Goal: Task Accomplishment & Management: Complete application form

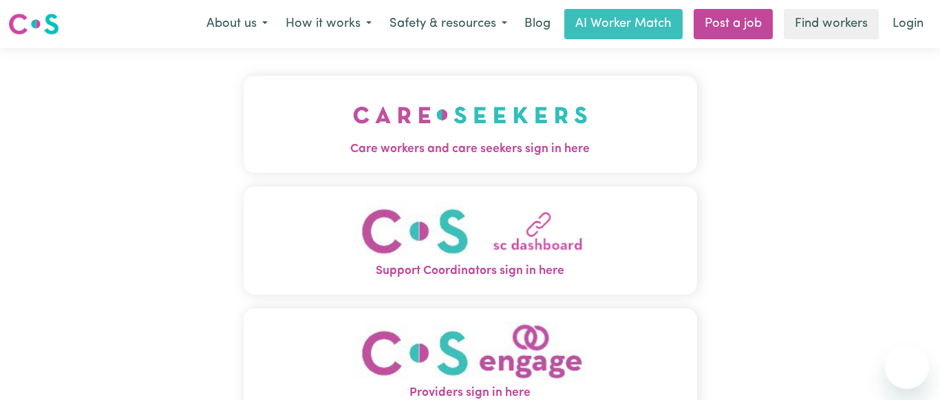
drag, startPoint x: 0, startPoint y: 0, endPoint x: 446, endPoint y: 118, distance: 461.2
click at [446, 118] on img "Care workers and care seekers sign in here" at bounding box center [470, 114] width 235 height 51
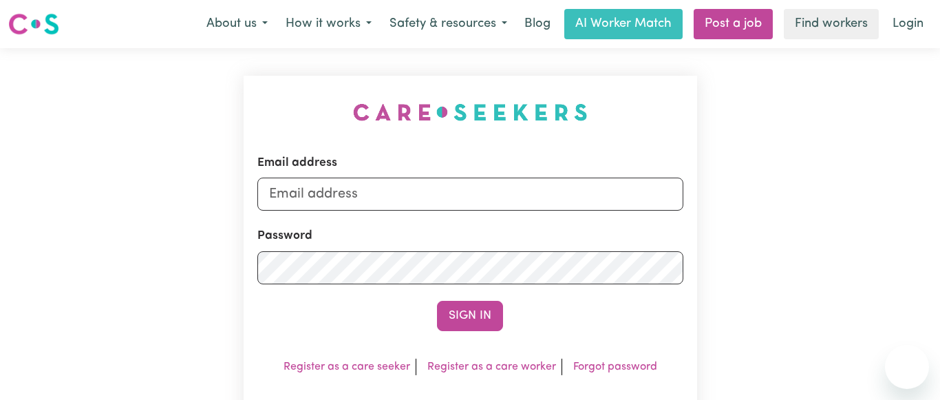
type input "[EMAIL_ADDRESS][DOMAIN_NAME]"
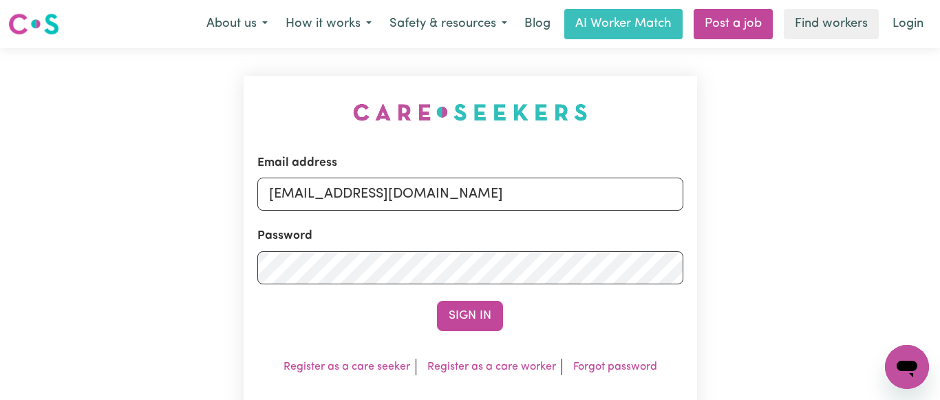
drag, startPoint x: 478, startPoint y: 312, endPoint x: 486, endPoint y: 312, distance: 8.3
click at [480, 312] on button "Sign In" at bounding box center [470, 316] width 66 height 30
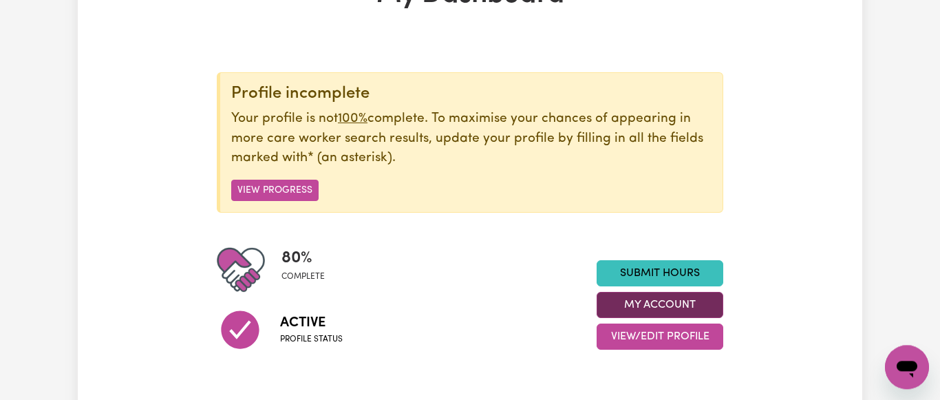
scroll to position [140, 0]
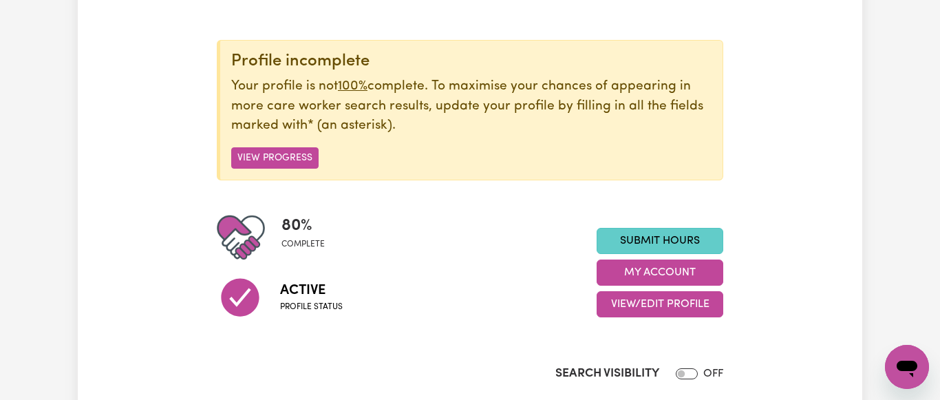
click at [643, 237] on link "Submit Hours" at bounding box center [660, 241] width 127 height 26
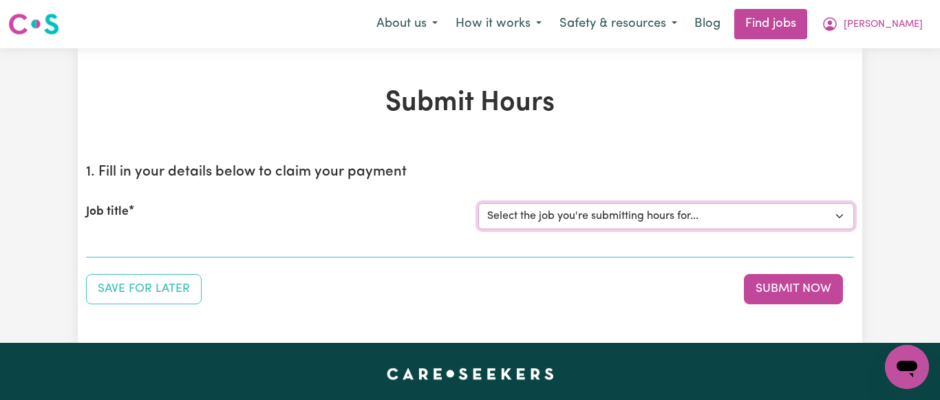
select select "7231"
click option "[[PERSON_NAME] NDIS# 430246936] Support Worker wanted for community access ever…" at bounding box center [0, 0] width 0 height 0
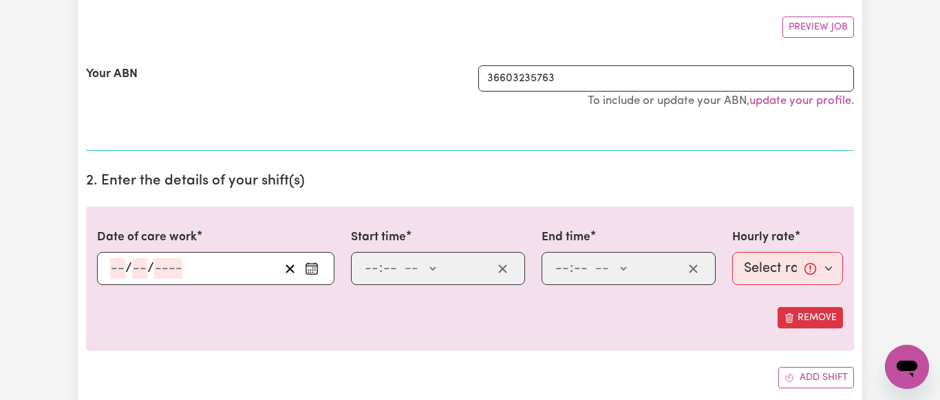
scroll to position [281, 0]
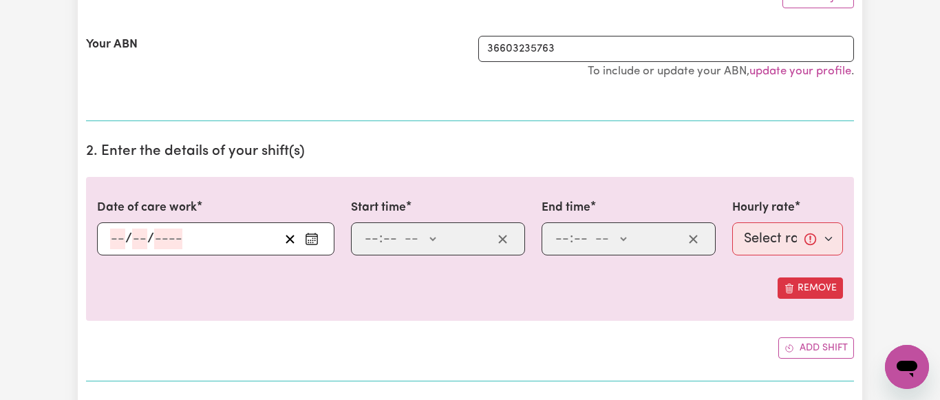
click at [308, 239] on icon "Enter the date of care work" at bounding box center [312, 239] width 14 height 14
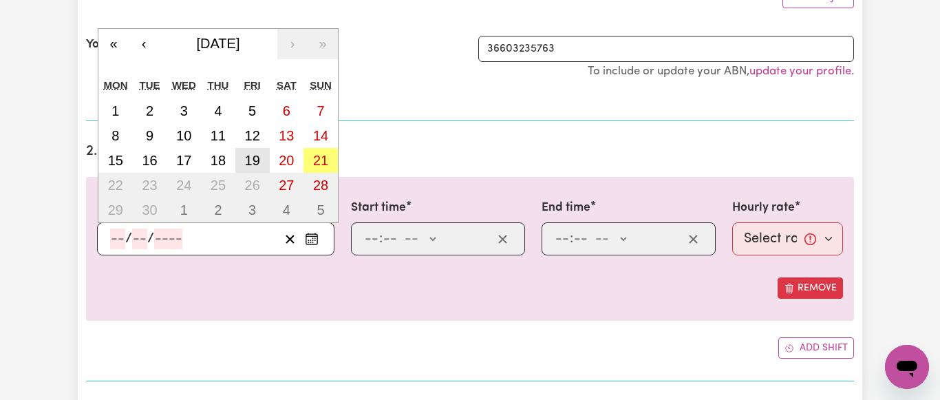
click at [258, 154] on abbr "19" at bounding box center [252, 160] width 15 height 15
type input "[DATE]"
type input "19"
type input "9"
type input "2025"
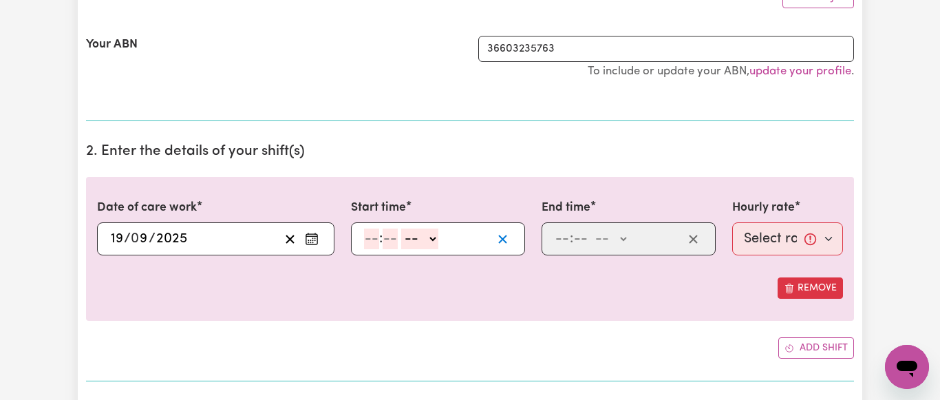
click at [503, 242] on icon "button" at bounding box center [502, 239] width 13 height 13
click at [500, 240] on icon "button" at bounding box center [502, 239] width 13 height 13
click at [366, 235] on input "number" at bounding box center [371, 238] width 15 height 21
type input "11"
type input "30"
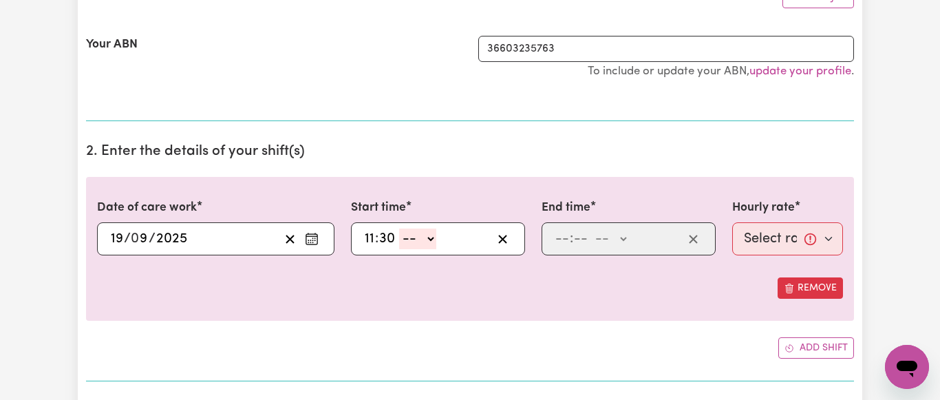
click at [399, 228] on select "-- AM PM" at bounding box center [417, 238] width 37 height 21
select select "am"
click option "AM" at bounding box center [0, 0] width 0 height 0
type input "11:30"
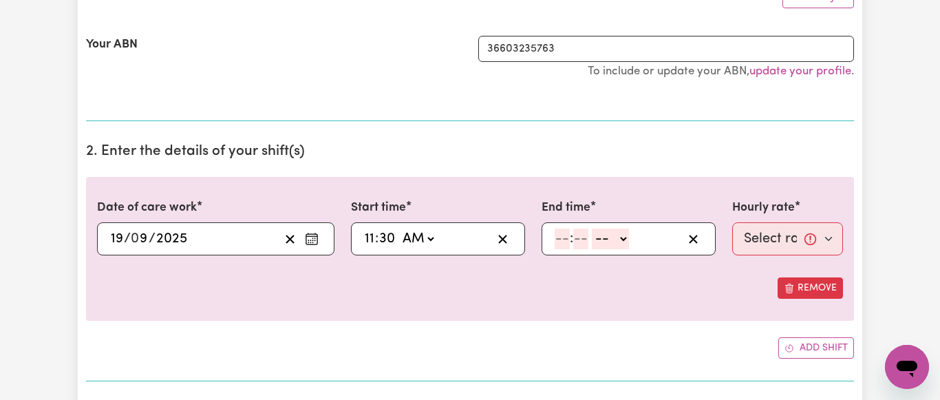
click at [560, 239] on input "number" at bounding box center [562, 238] width 15 height 21
type input "1"
click at [579, 242] on input "number" at bounding box center [574, 238] width 15 height 21
type input "30"
click at [588, 228] on select "-- AM PM" at bounding box center [606, 238] width 37 height 21
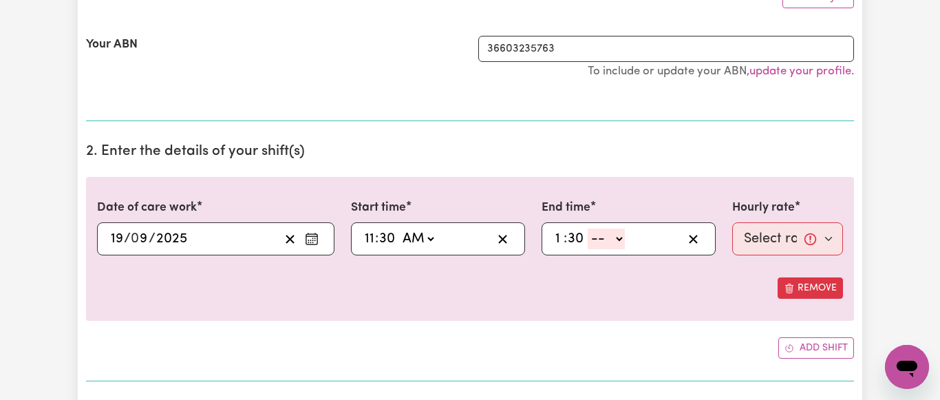
select select "pm"
click option "PM" at bounding box center [0, 0] width 0 height 0
type input "13:30"
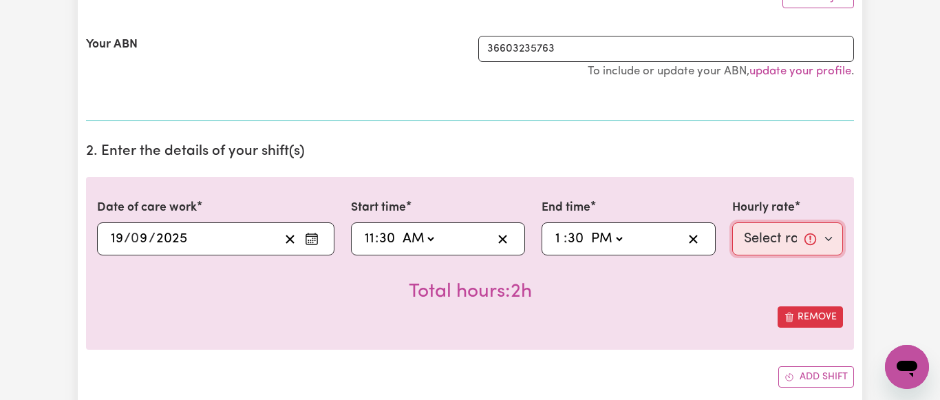
select select "64.81-Weekday"
click option "$64.81 (Weekday)" at bounding box center [0, 0] width 0 height 0
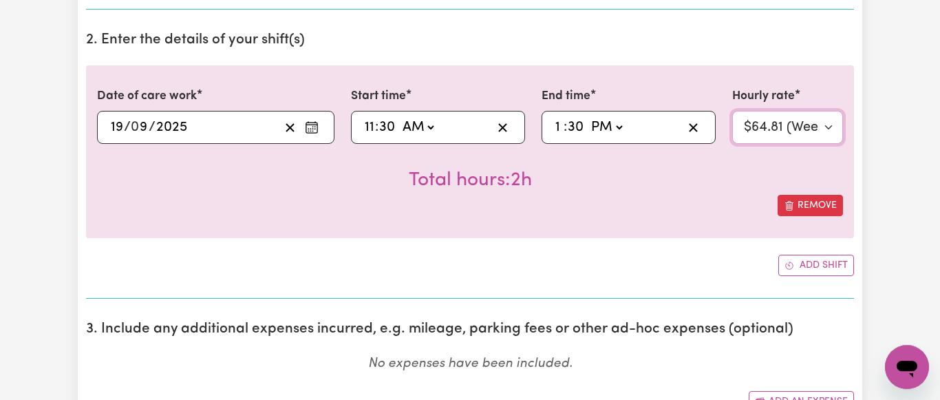
scroll to position [421, 0]
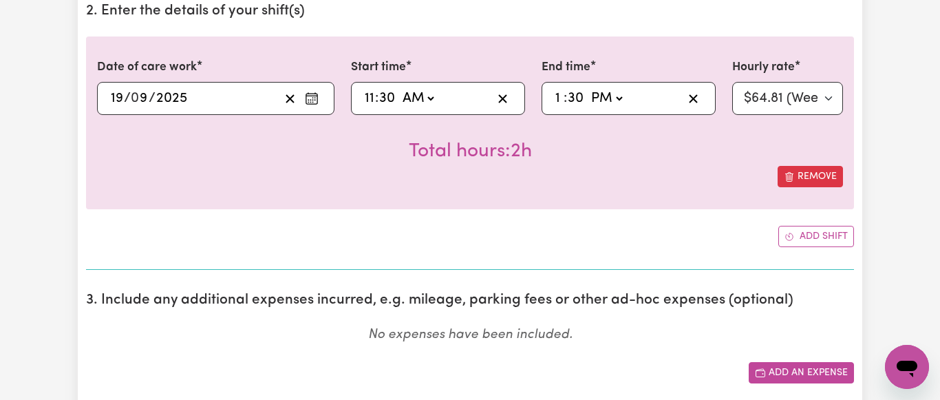
click at [802, 371] on button "Add an expense" at bounding box center [801, 372] width 105 height 21
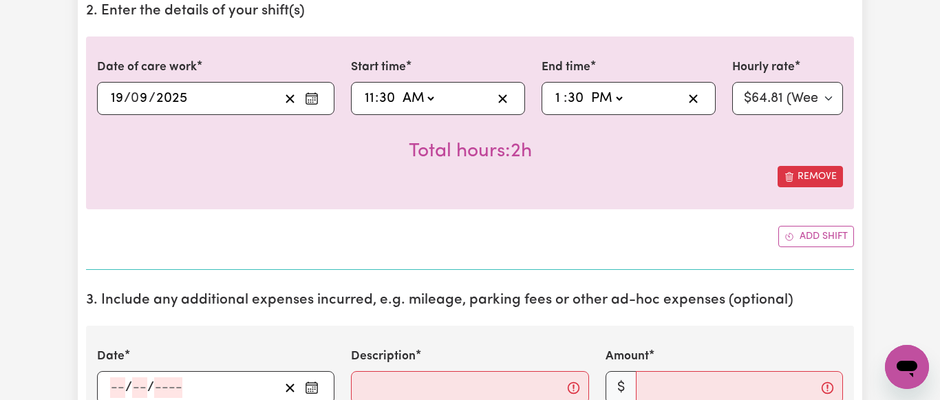
click at [315, 388] on icon "Enter the date of expense" at bounding box center [312, 388] width 14 height 14
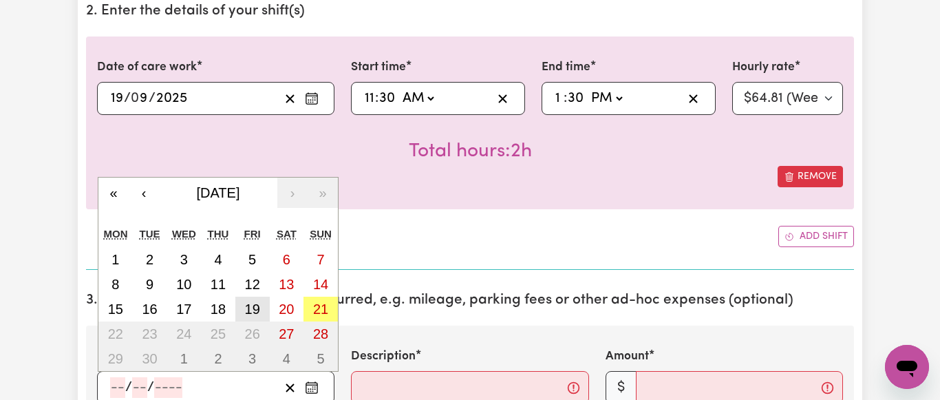
click at [255, 306] on abbr "19" at bounding box center [252, 308] width 15 height 15
type input "[DATE]"
type input "19"
type input "9"
type input "2025"
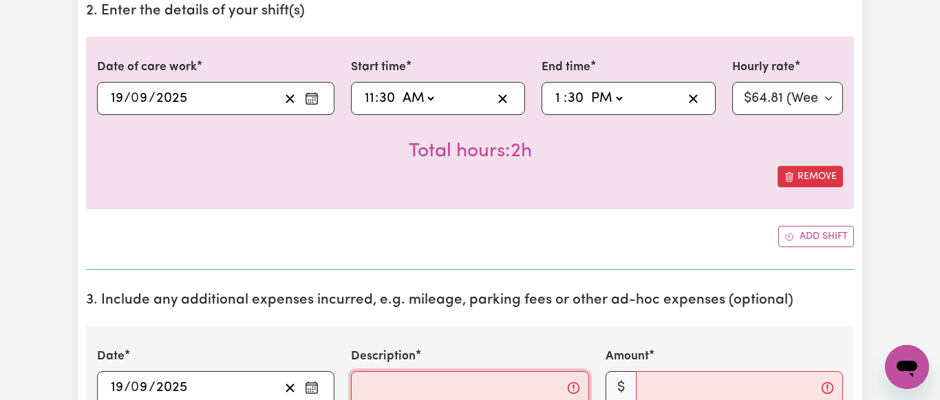
click at [393, 384] on input "Description" at bounding box center [469, 387] width 237 height 33
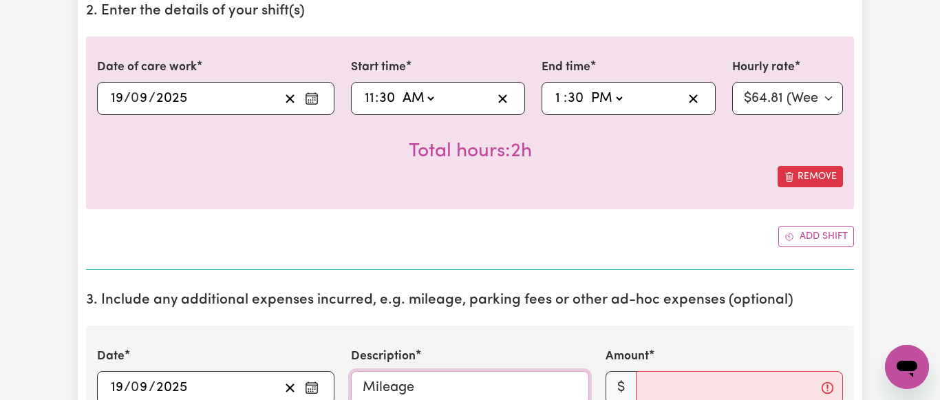
type input "Mileage"
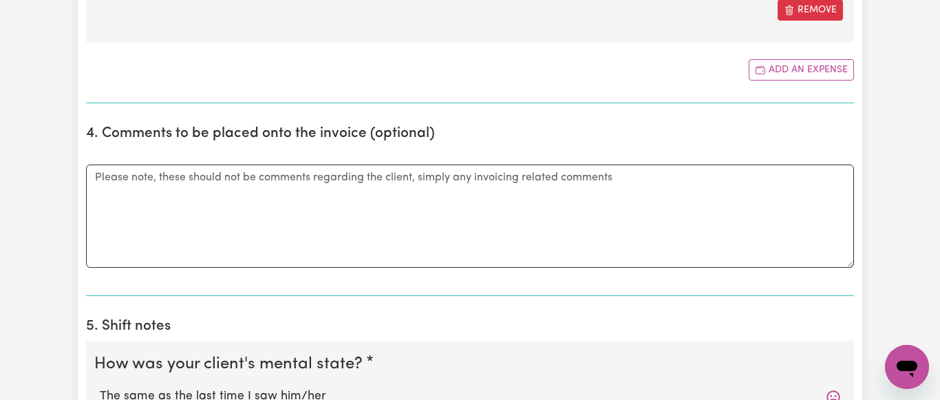
scroll to position [772, 0]
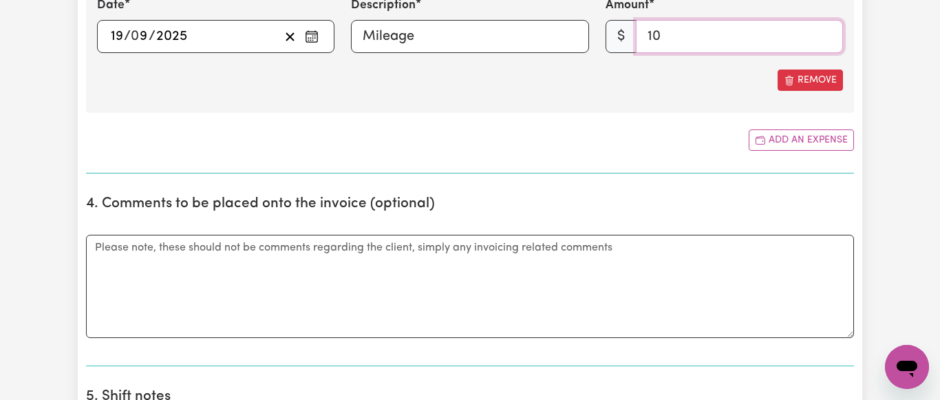
type input "10"
click at [113, 251] on textarea "Comments" at bounding box center [470, 286] width 768 height 103
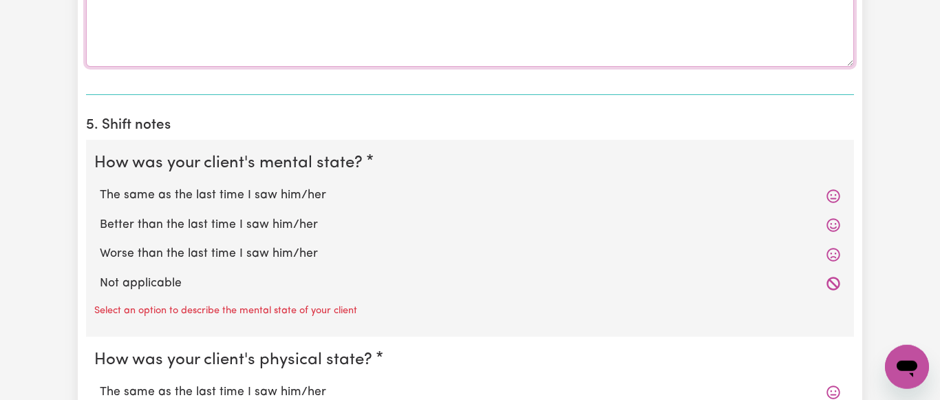
scroll to position [1053, 0]
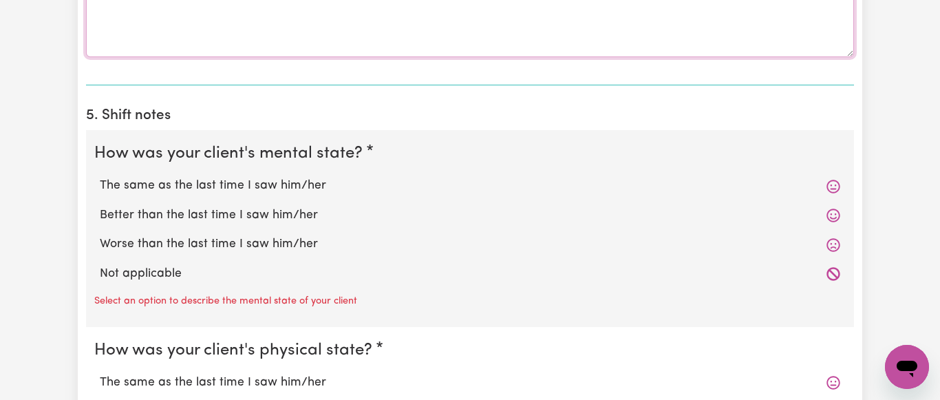
type textarea "[PERSON_NAME] requested to take to an appointment in [GEOGRAPHIC_DATA]"
click at [280, 189] on label "The same as the last time I saw him/her" at bounding box center [470, 186] width 741 height 18
click at [100, 177] on input "The same as the last time I saw him/her" at bounding box center [99, 176] width 1 height 1
radio input "true"
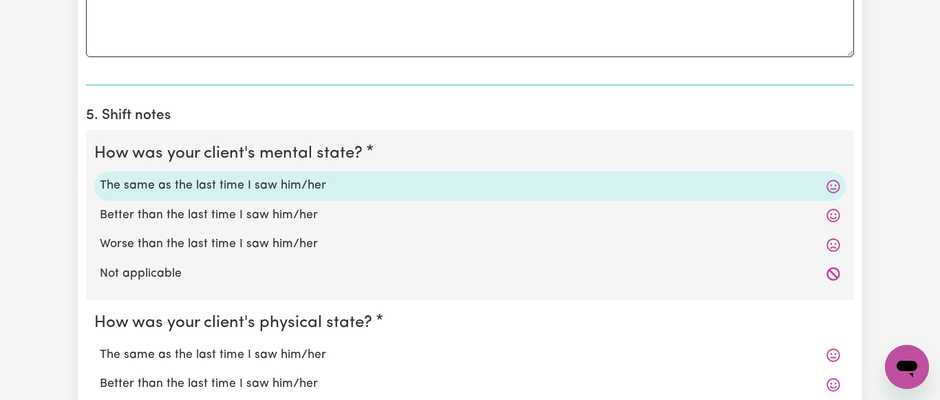
click at [282, 352] on label "The same as the last time I saw him/her" at bounding box center [470, 355] width 741 height 18
click at [100, 346] on input "The same as the last time I saw him/her" at bounding box center [99, 345] width 1 height 1
radio input "true"
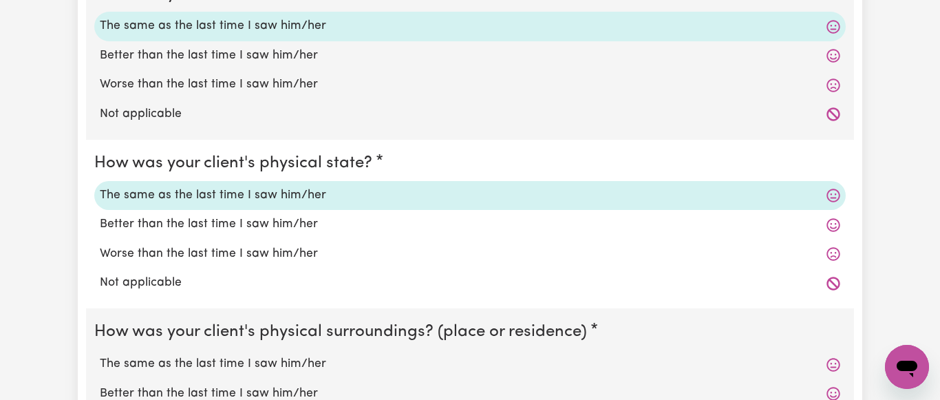
scroll to position [1264, 0]
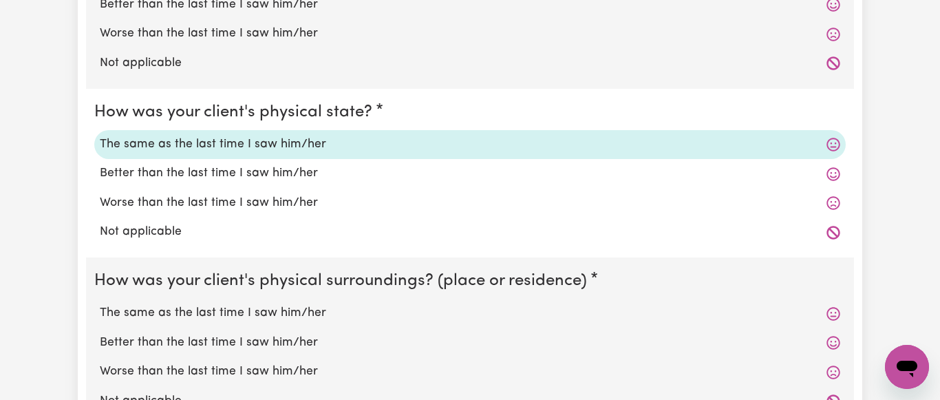
click at [260, 310] on label "The same as the last time I saw him/her" at bounding box center [470, 313] width 741 height 18
click at [100, 304] on input "The same as the last time I saw him/her" at bounding box center [99, 303] width 1 height 1
radio input "true"
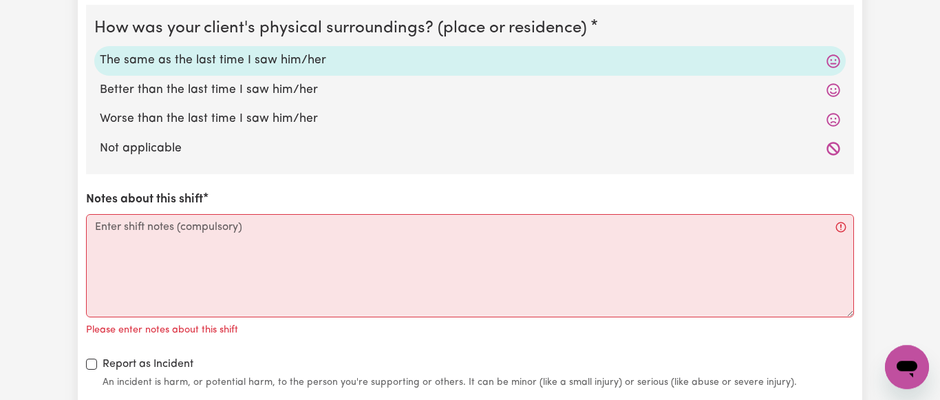
scroll to position [1544, 0]
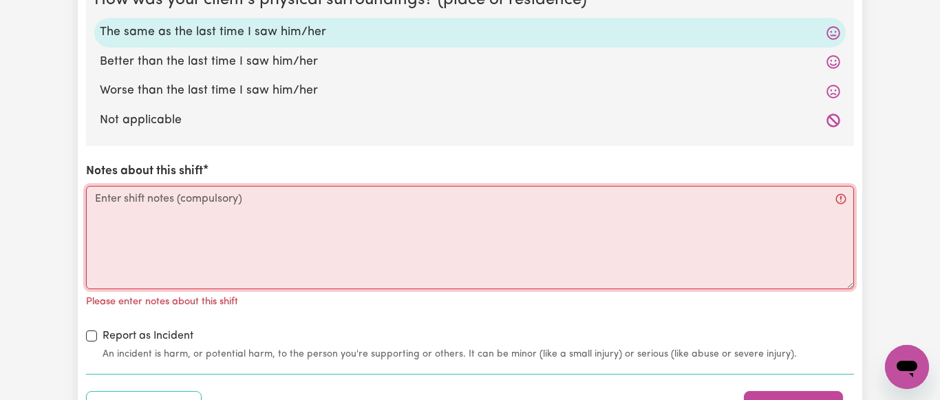
click at [109, 202] on textarea "Notes about this shift" at bounding box center [470, 237] width 768 height 103
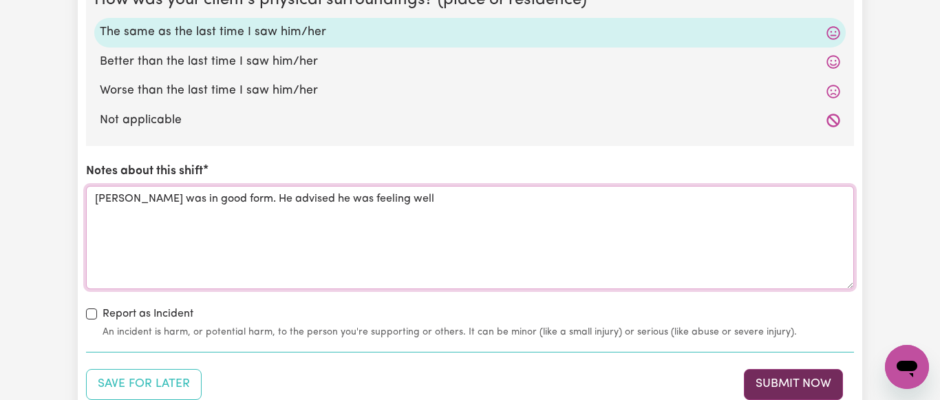
type textarea "[PERSON_NAME] was in good form. He advised he was feeling well"
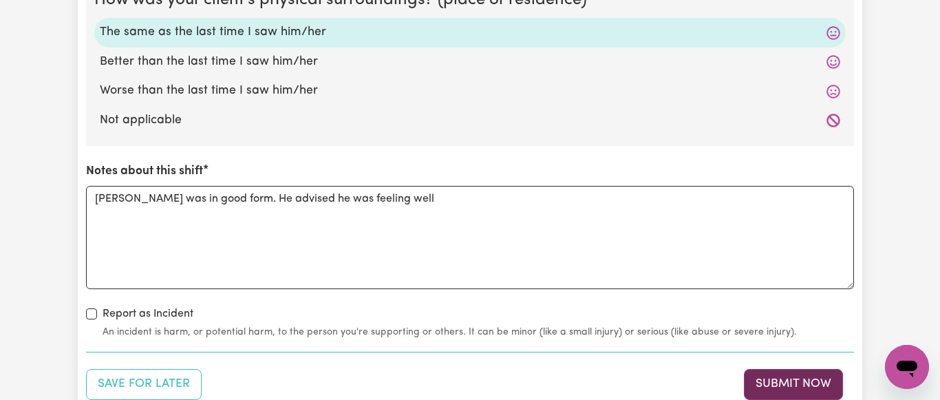
click at [807, 387] on button "Submit Now" at bounding box center [793, 384] width 99 height 30
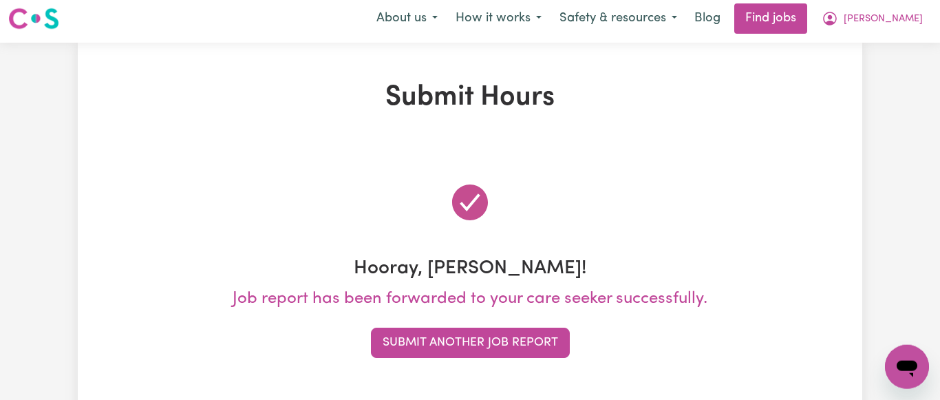
scroll to position [0, 0]
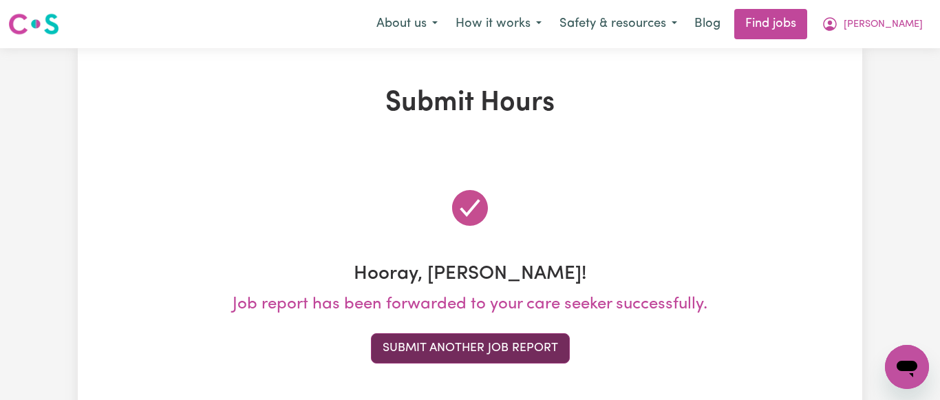
click at [475, 342] on button "Submit Another Job Report" at bounding box center [470, 348] width 199 height 30
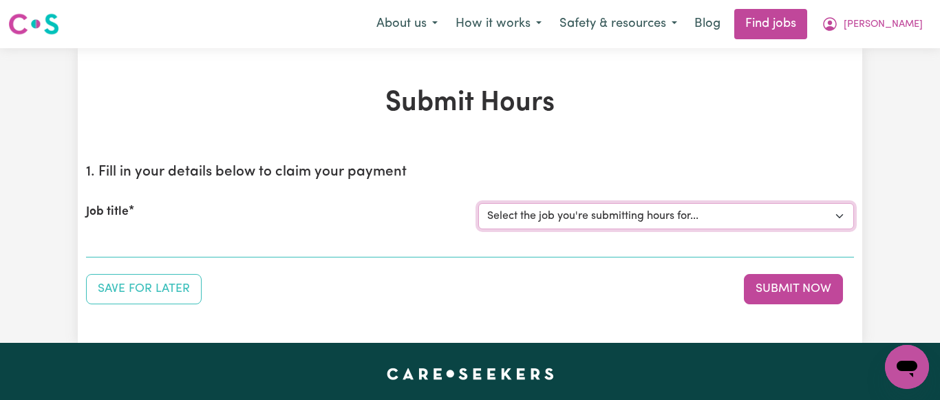
click at [478, 203] on select "Select the job you're submitting hours for... [[PERSON_NAME] NDIS# 430246936] S…" at bounding box center [666, 216] width 376 height 26
select select "7231"
click option "[[PERSON_NAME] NDIS# 430246936] Support Worker wanted for community access ever…" at bounding box center [0, 0] width 0 height 0
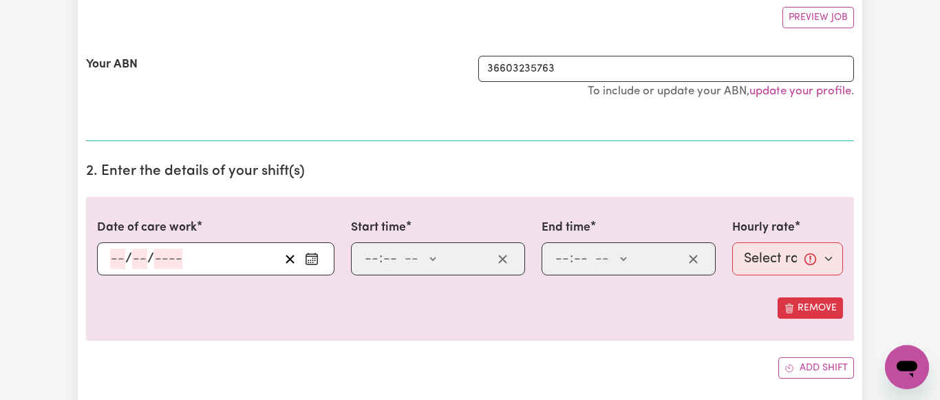
scroll to position [281, 0]
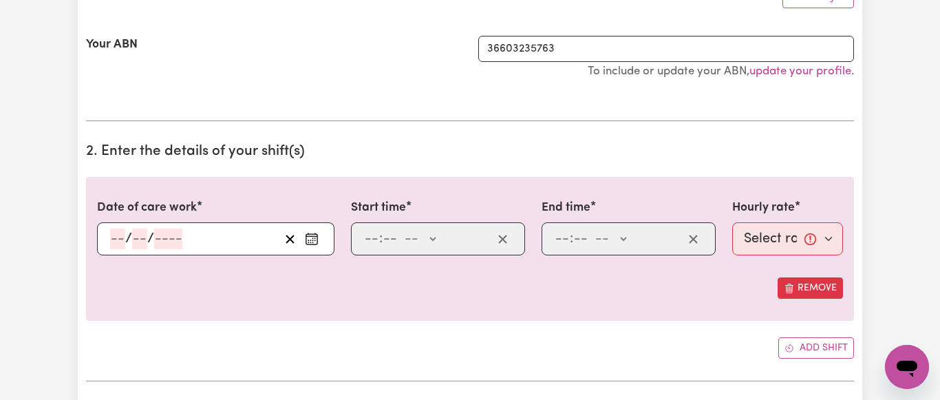
click at [313, 235] on icon "Enter the date of care work" at bounding box center [312, 239] width 14 height 14
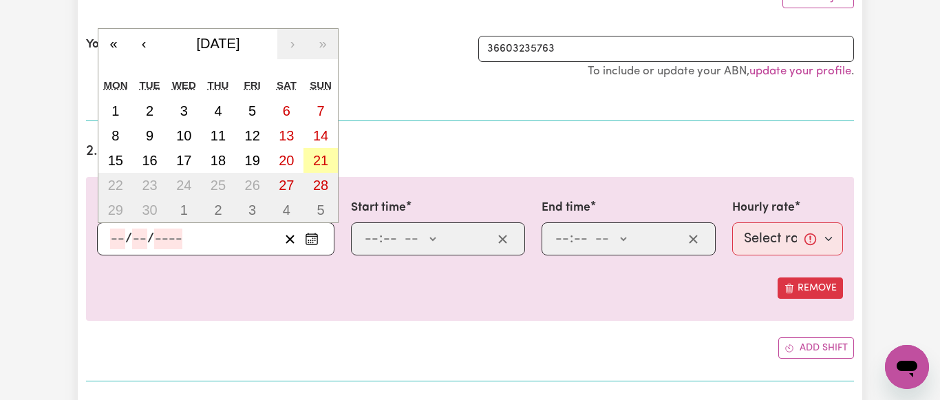
click at [319, 156] on abbr "21" at bounding box center [320, 160] width 15 height 15
type input "[DATE]"
type input "21"
type input "9"
type input "2025"
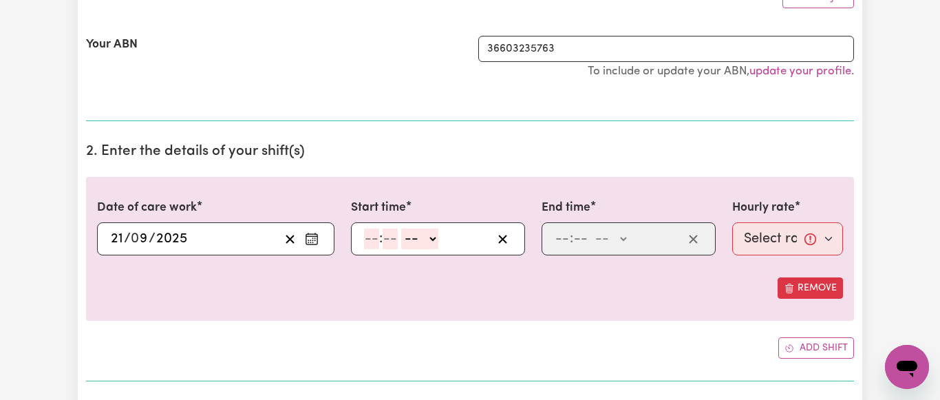
click at [372, 233] on input "number" at bounding box center [371, 238] width 15 height 21
type input "9"
type input "15"
select select "am"
click option "AM" at bounding box center [0, 0] width 0 height 0
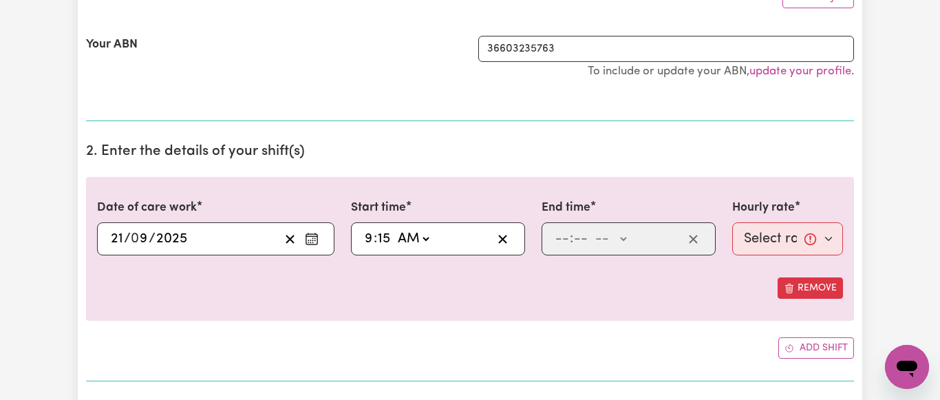
type input "09:15"
click at [559, 239] on input "number" at bounding box center [562, 238] width 15 height 21
type input "1"
drag, startPoint x: 568, startPoint y: 240, endPoint x: 588, endPoint y: 242, distance: 20.0
click at [570, 240] on input "number" at bounding box center [574, 238] width 15 height 21
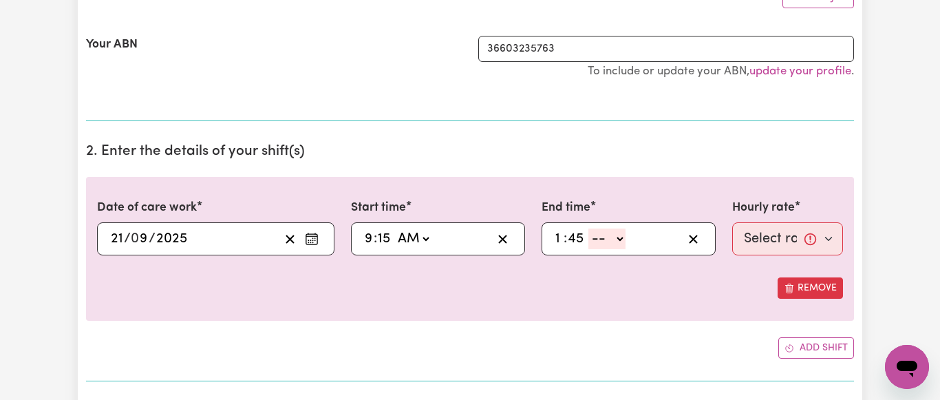
type input "45"
click at [588, 228] on select "-- AM PM" at bounding box center [606, 238] width 37 height 21
select select "pm"
click option "PM" at bounding box center [0, 0] width 0 height 0
type input "13:45"
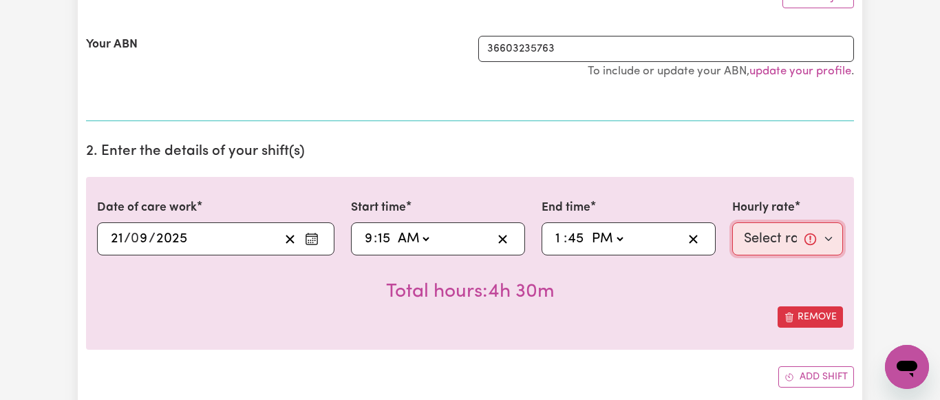
click at [732, 222] on select "Select rate... $64.81 (Weekday) $93.56 ([DATE])" at bounding box center [787, 238] width 111 height 33
select select "93.56-[DATE]"
click option "$93.56 ([DATE])" at bounding box center [0, 0] width 0 height 0
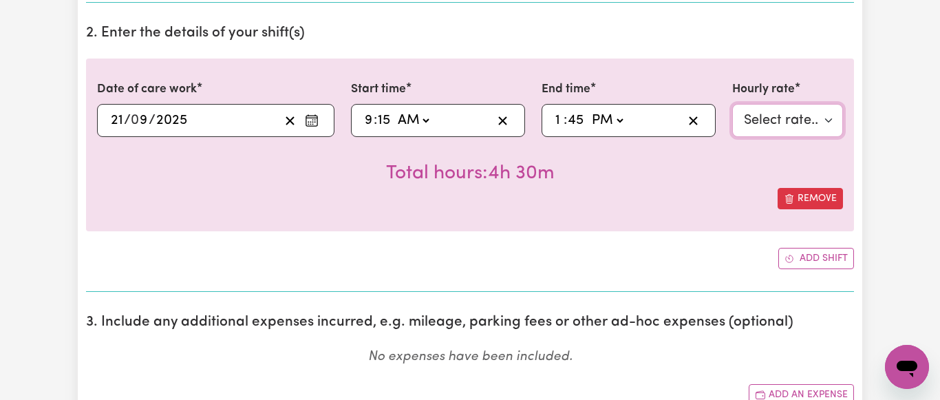
scroll to position [421, 0]
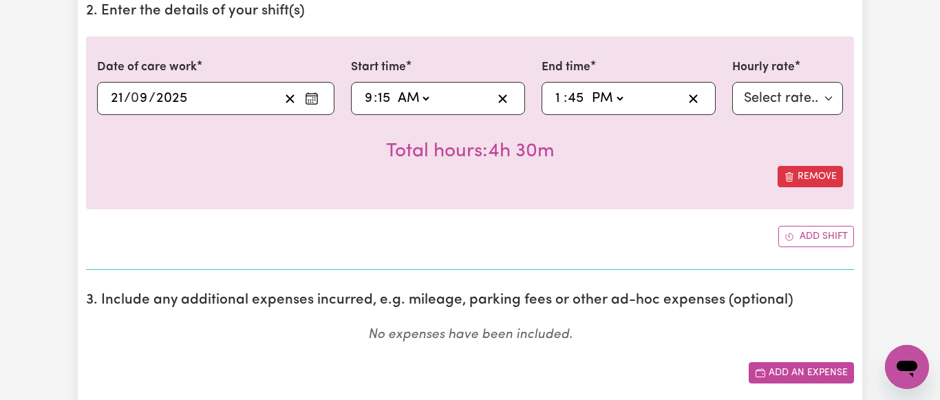
click at [796, 369] on button "Add an expense" at bounding box center [801, 372] width 105 height 21
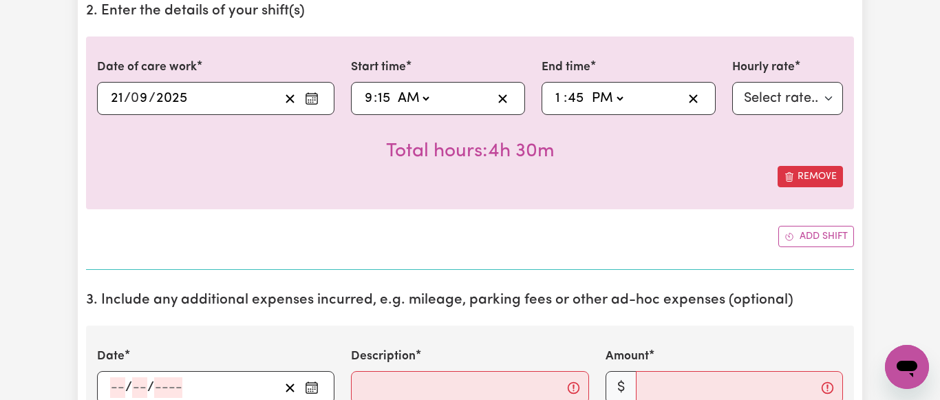
click at [306, 388] on rect "Enter the date of expense" at bounding box center [311, 388] width 11 height 10
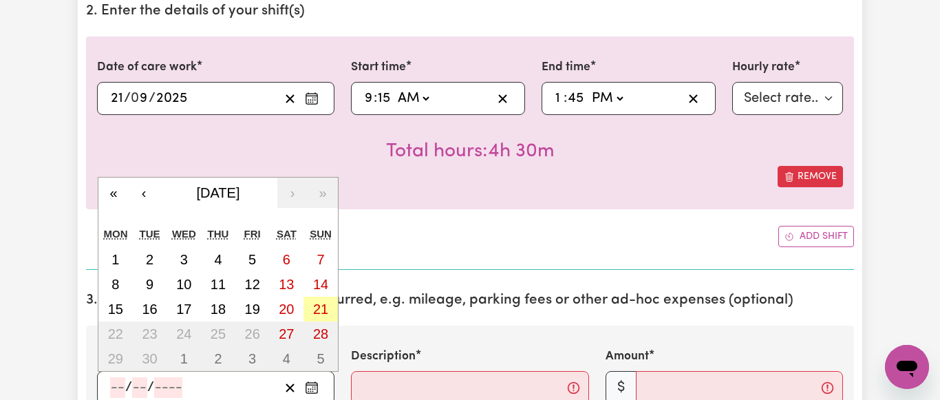
click at [317, 308] on abbr "21" at bounding box center [320, 308] width 15 height 15
type input "[DATE]"
type input "21"
type input "9"
type input "2025"
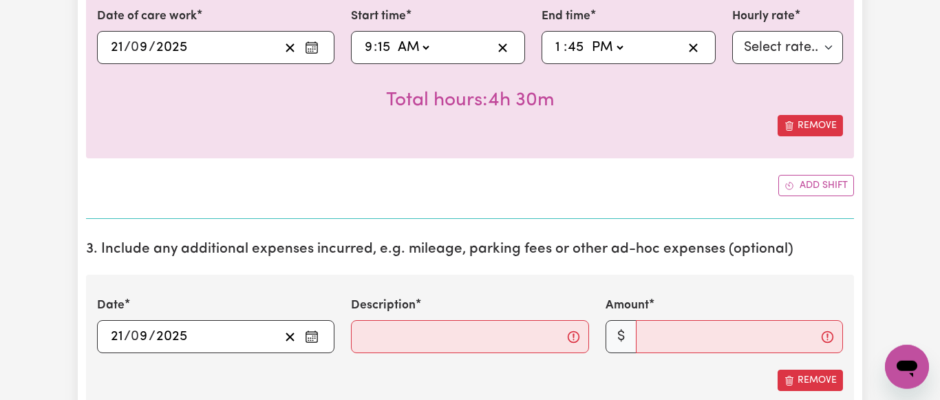
scroll to position [562, 0]
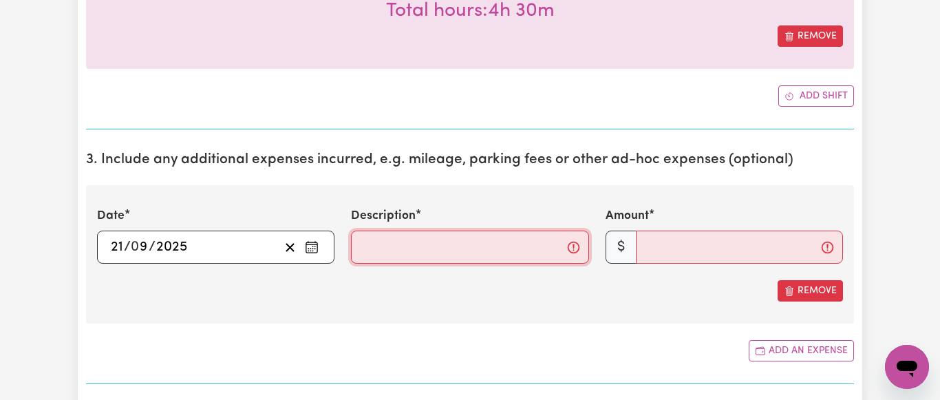
click at [459, 240] on input "Description" at bounding box center [469, 247] width 237 height 33
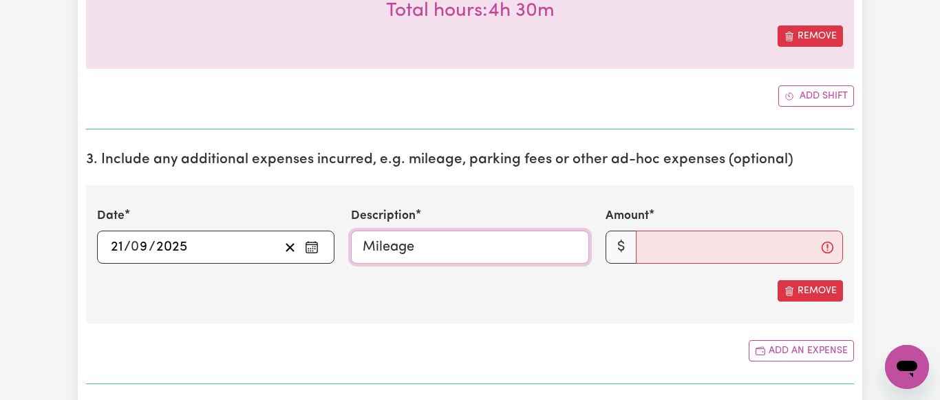
type input "Mileage"
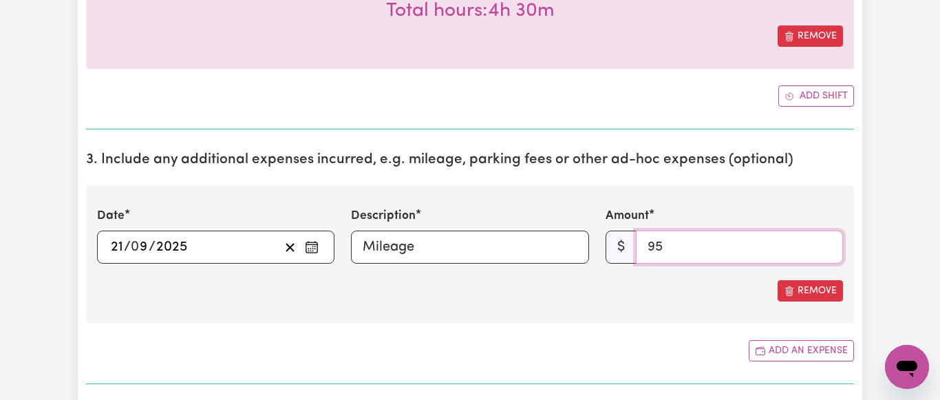
type input "9"
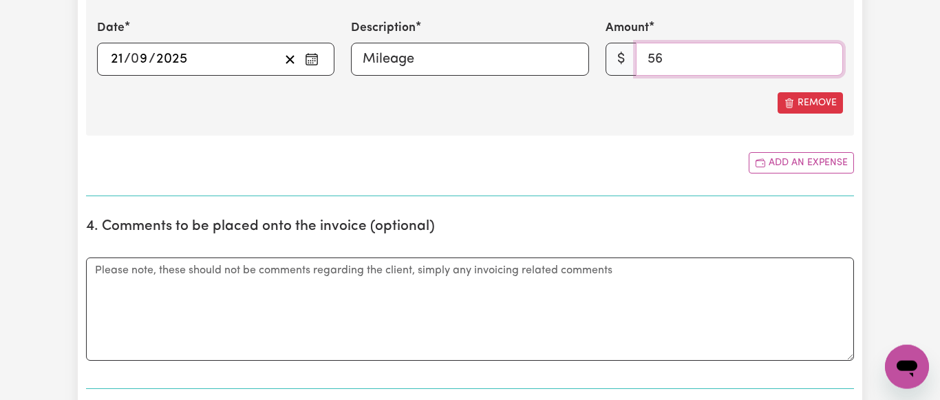
scroll to position [772, 0]
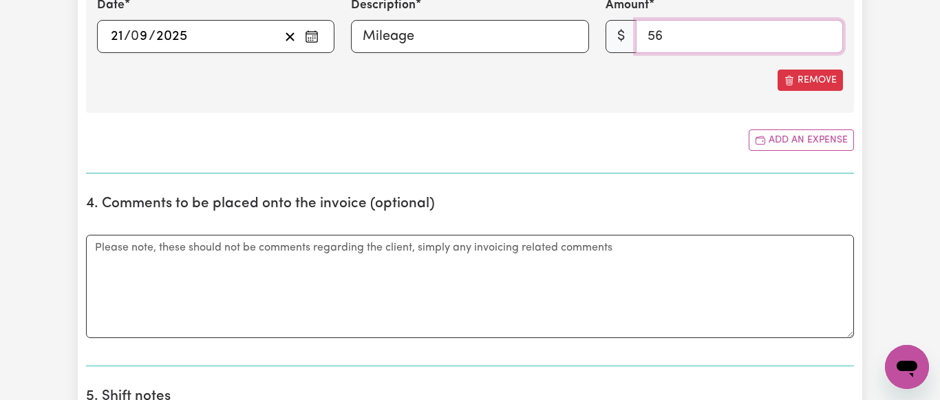
type input "56"
click at [101, 242] on textarea "Comments" at bounding box center [470, 286] width 768 height 103
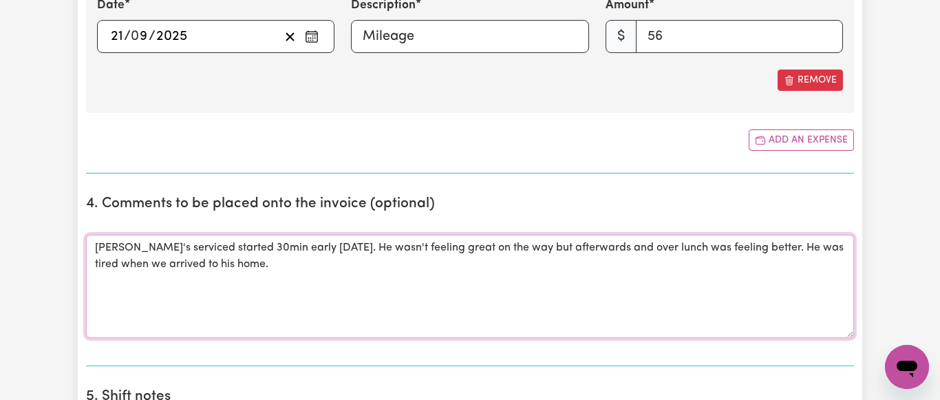
drag, startPoint x: 322, startPoint y: 248, endPoint x: 352, endPoint y: 273, distance: 39.0
click at [352, 273] on textarea "[PERSON_NAME]'s serviced started 30min early [DATE]. He wasn't feeling great on…" at bounding box center [470, 286] width 768 height 103
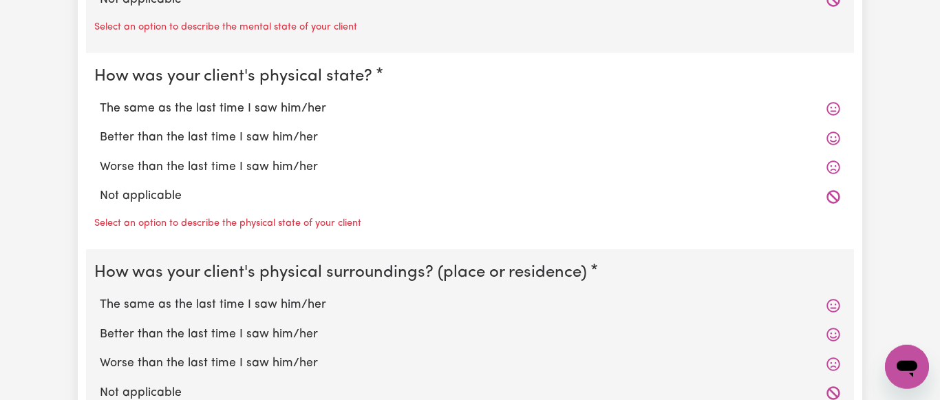
scroll to position [1193, 0]
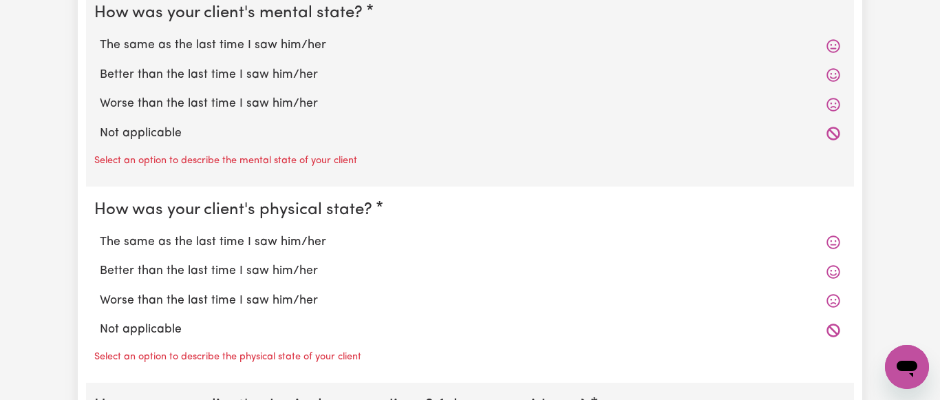
type textarea "[PERSON_NAME]'s serviced started 30min early [DATE] for a special occasion."
click at [229, 55] on div "The same as the last time I saw him/her" at bounding box center [470, 45] width 752 height 29
click at [231, 51] on label "The same as the last time I saw him/her" at bounding box center [470, 45] width 741 height 18
click at [100, 36] on input "The same as the last time I saw him/her" at bounding box center [99, 36] width 1 height 1
radio input "true"
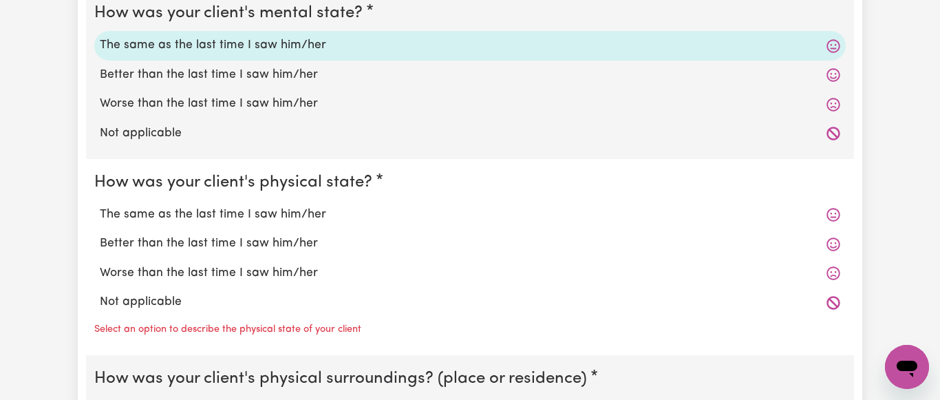
click at [273, 215] on label "The same as the last time I saw him/her" at bounding box center [470, 215] width 741 height 18
click at [100, 206] on input "The same as the last time I saw him/her" at bounding box center [99, 205] width 1 height 1
radio input "true"
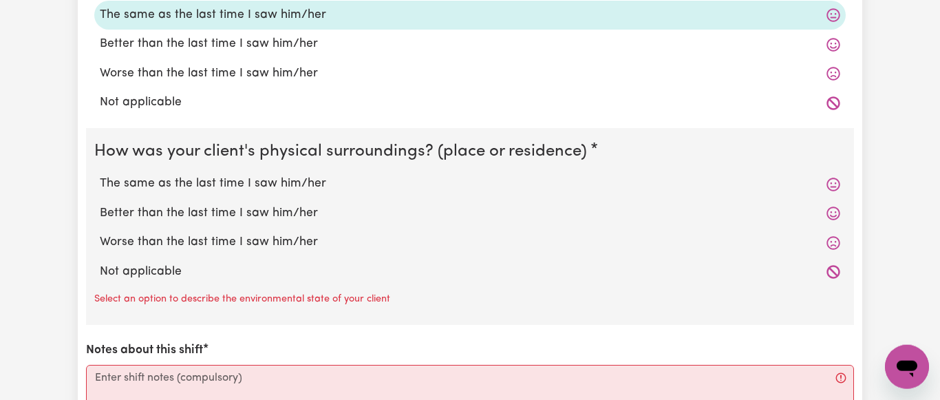
scroll to position [1404, 0]
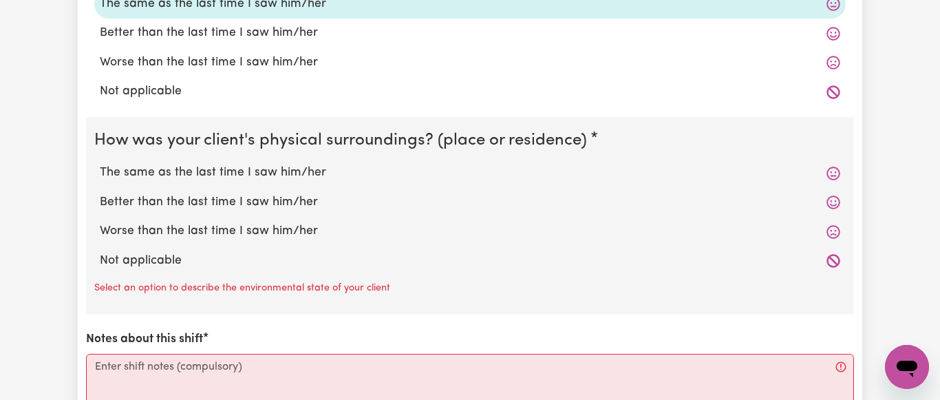
click at [248, 169] on label "The same as the last time I saw him/her" at bounding box center [470, 173] width 741 height 18
click at [100, 164] on input "The same as the last time I saw him/her" at bounding box center [99, 163] width 1 height 1
radio input "true"
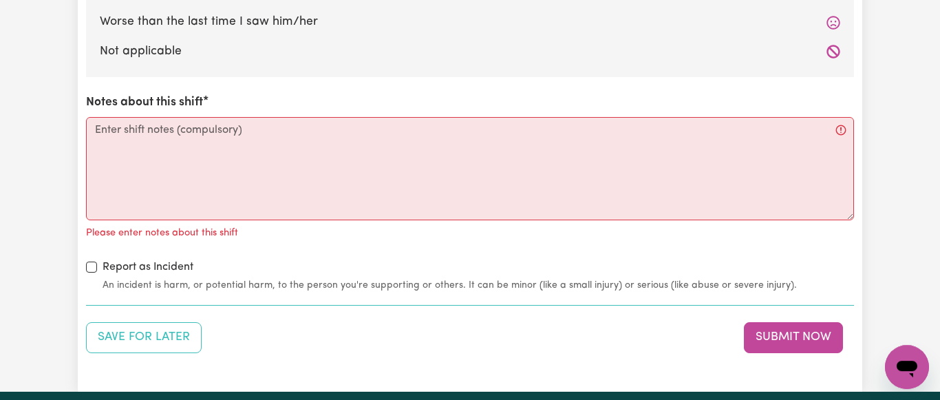
scroll to position [1615, 0]
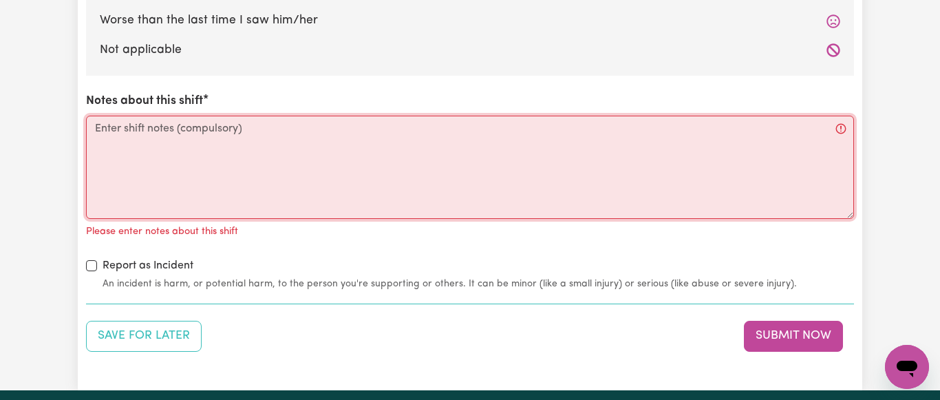
click at [93, 122] on textarea "Notes about this shift" at bounding box center [470, 167] width 768 height 103
paste textarea "He wasn't feeling great on the way but afterwards and over lunch was feeling be…"
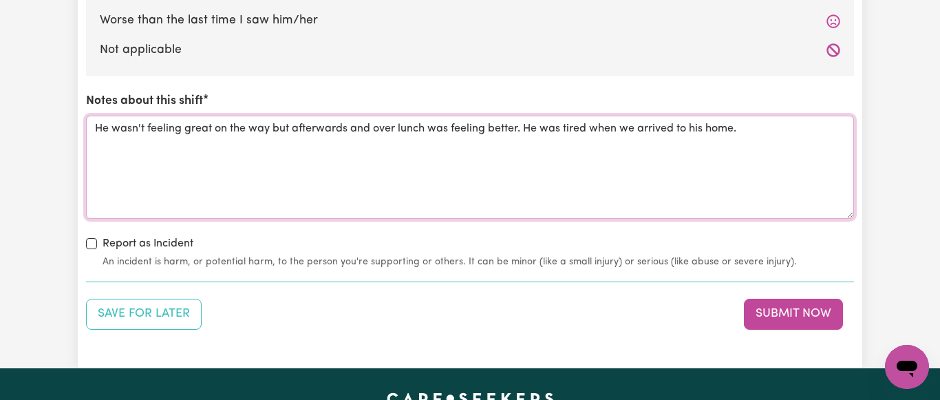
drag, startPoint x: 106, startPoint y: 130, endPoint x: 83, endPoint y: 133, distance: 23.6
click at [86, 133] on textarea "He wasn't feeling great on the way but afterwards and over lunch was feeling be…" at bounding box center [470, 167] width 768 height 103
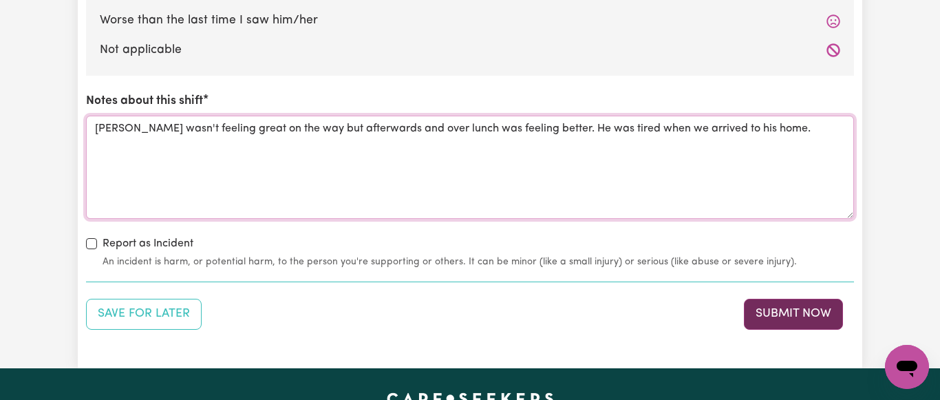
type textarea "[PERSON_NAME] wasn't feeling great on the way but afterwards and over lunch was…"
click at [786, 314] on button "Submit Now" at bounding box center [793, 314] width 99 height 30
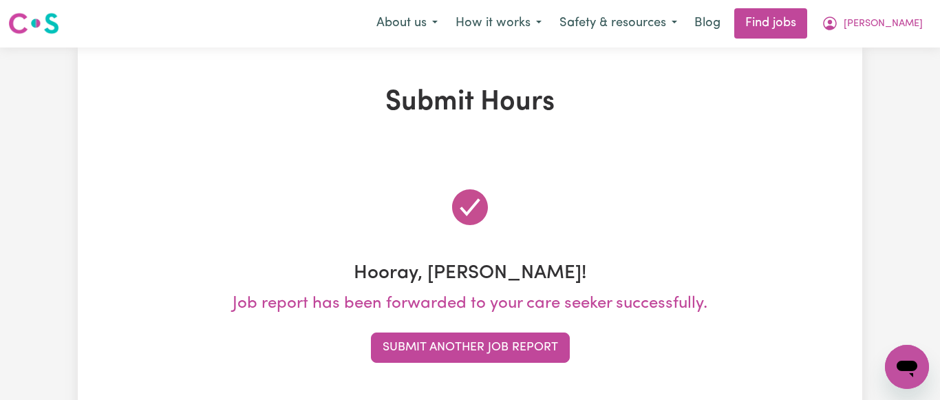
scroll to position [0, 0]
click at [741, 137] on div "Submit Hours Hooray, [PERSON_NAME]! Job report has been forwarded to your care …" at bounding box center [470, 250] width 785 height 326
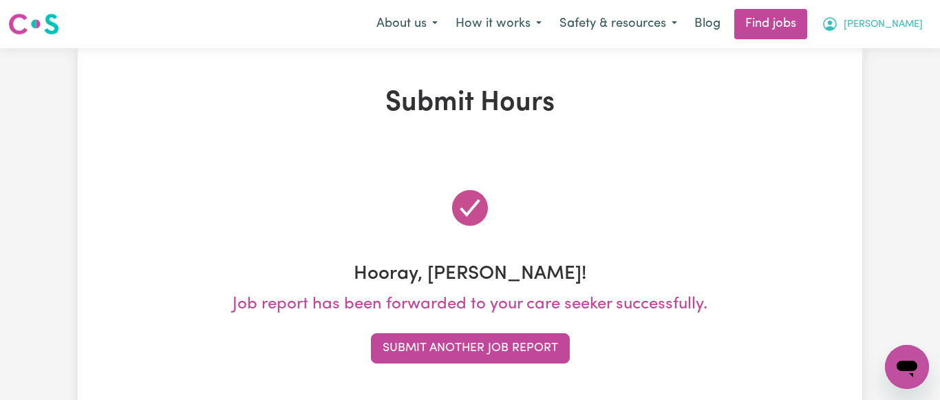
click at [915, 22] on span "[PERSON_NAME]" at bounding box center [883, 24] width 79 height 15
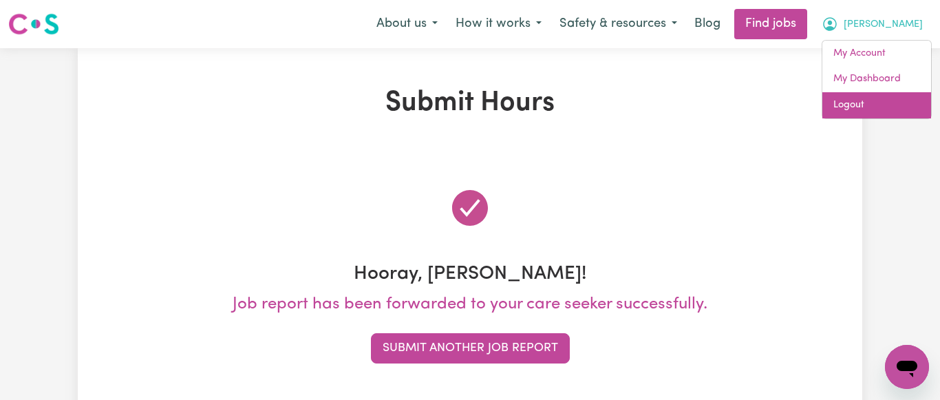
click at [838, 101] on link "Logout" at bounding box center [876, 105] width 109 height 26
